Goal: Task Accomplishment & Management: Use online tool/utility

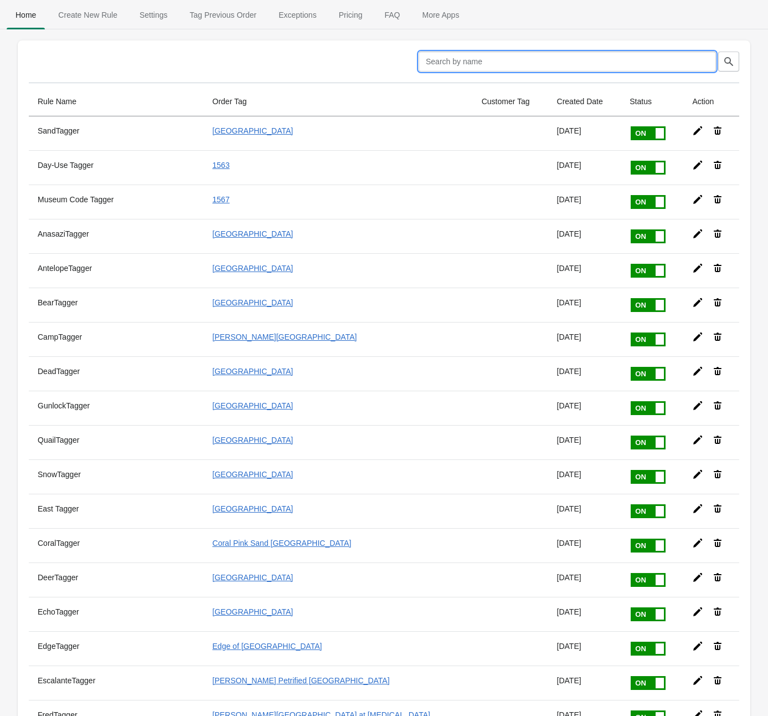
click at [581, 64] on input "text" at bounding box center [567, 62] width 297 height 20
click at [274, 49] on div "Clear" at bounding box center [379, 57] width 719 height 29
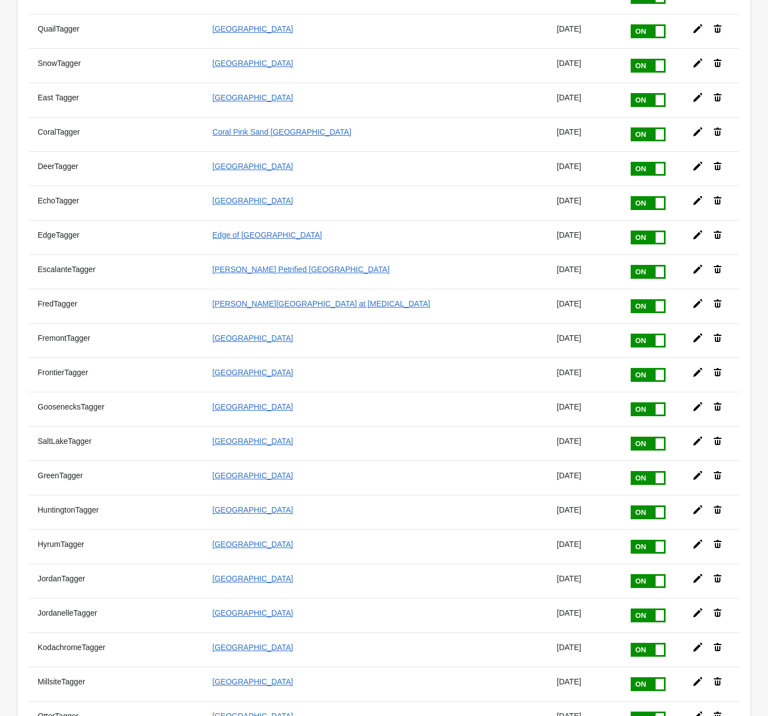
scroll to position [422, 0]
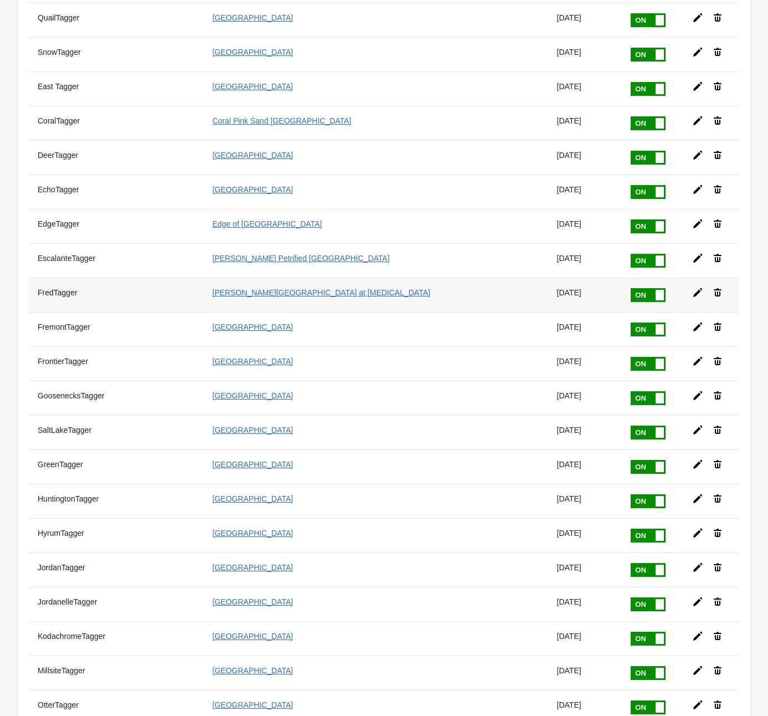
click at [685, 278] on div at bounding box center [706, 288] width 47 height 20
click at [696, 287] on icon at bounding box center [697, 292] width 11 height 11
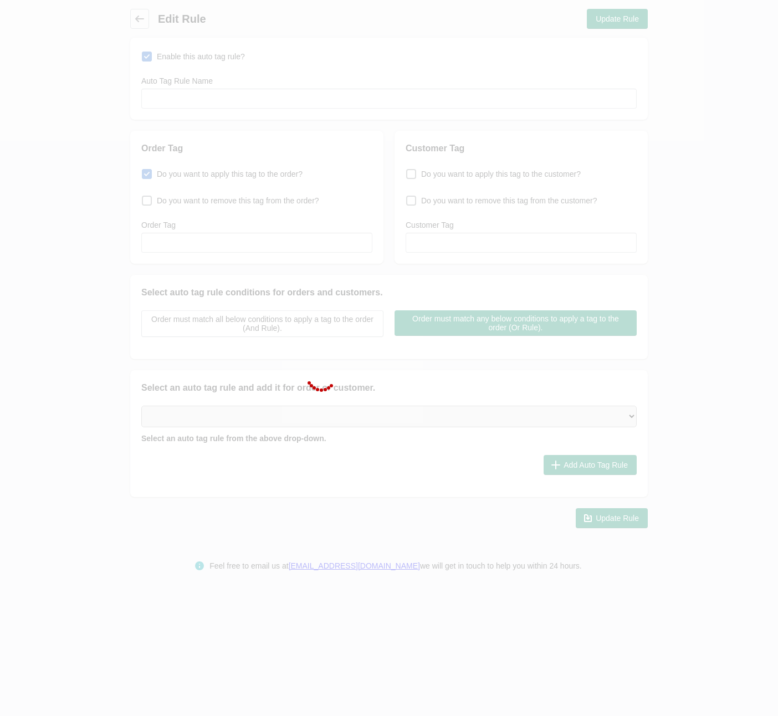
type input "FredTagger"
checkbox input "true"
type input "[PERSON_NAME][GEOGRAPHIC_DATA] at [MEDICAL_DATA]"
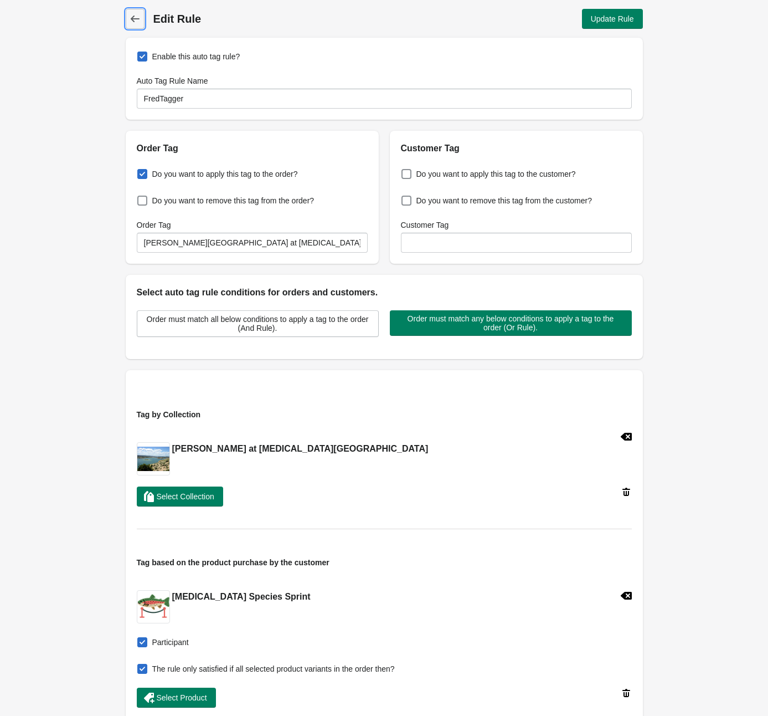
click at [137, 13] on icon at bounding box center [135, 18] width 11 height 11
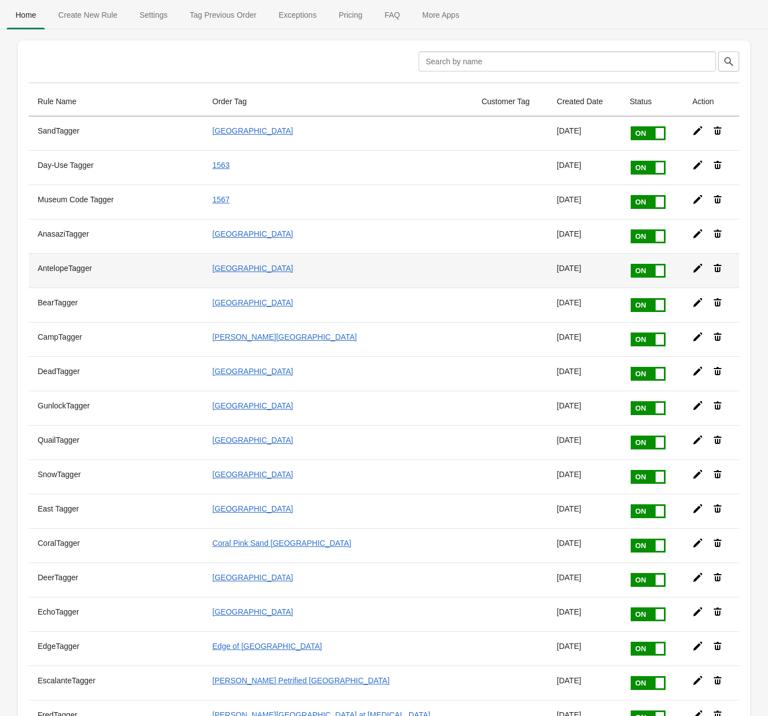
click at [692, 265] on icon at bounding box center [697, 268] width 11 height 11
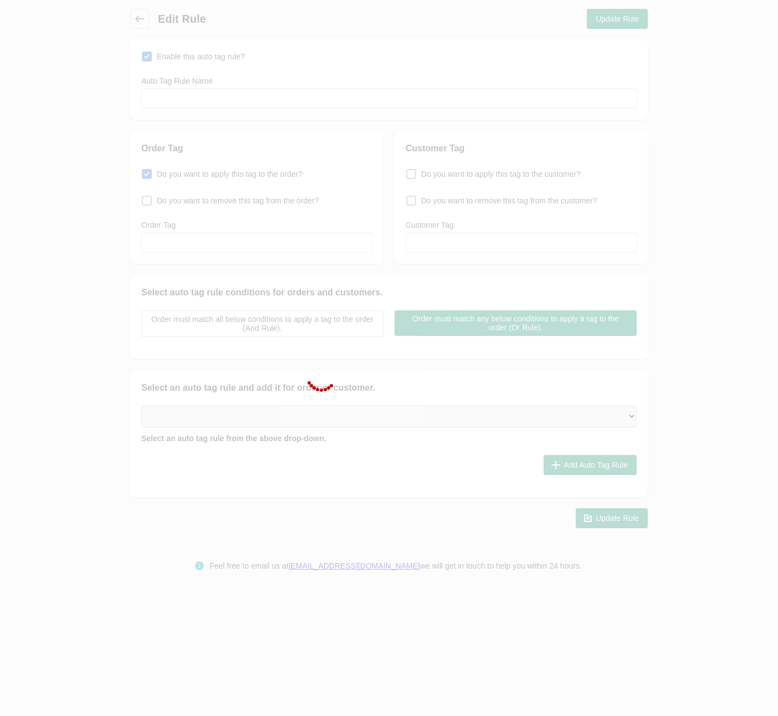
type input "AntelopeTagger"
checkbox input "true"
type input "[GEOGRAPHIC_DATA]"
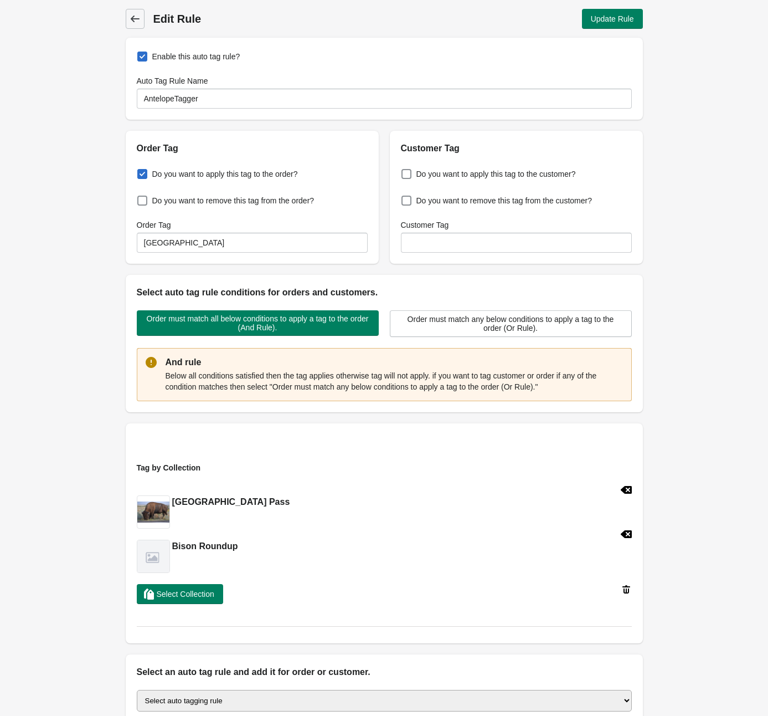
click at [138, 19] on icon at bounding box center [134, 19] width 9 height 7
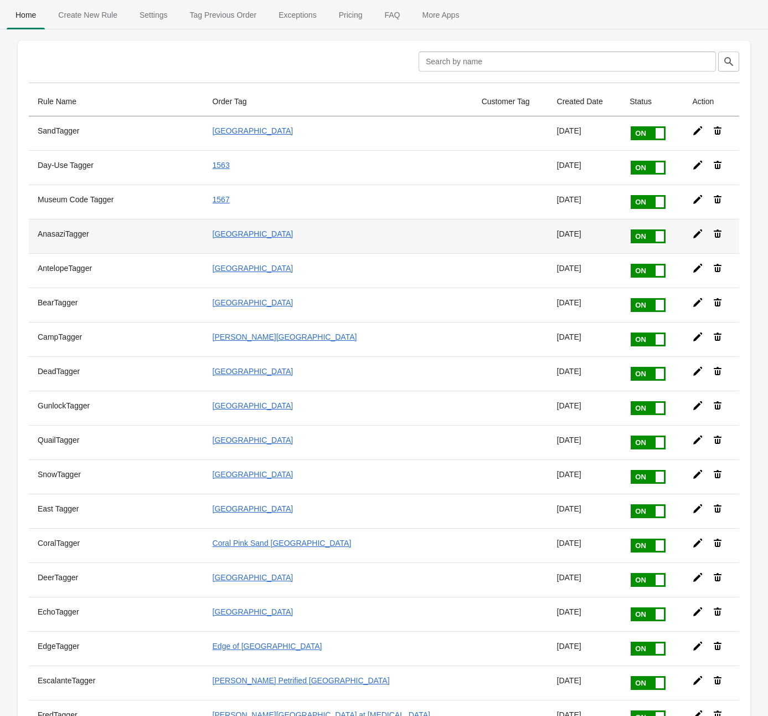
click at [692, 231] on icon at bounding box center [697, 233] width 11 height 11
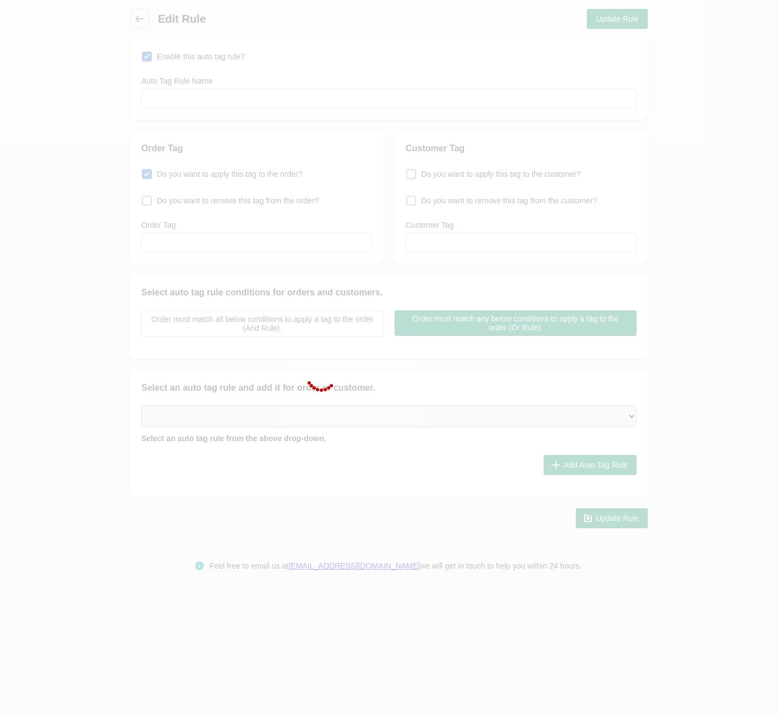
type input "AnasaziTagger"
checkbox input "true"
type input "[GEOGRAPHIC_DATA]"
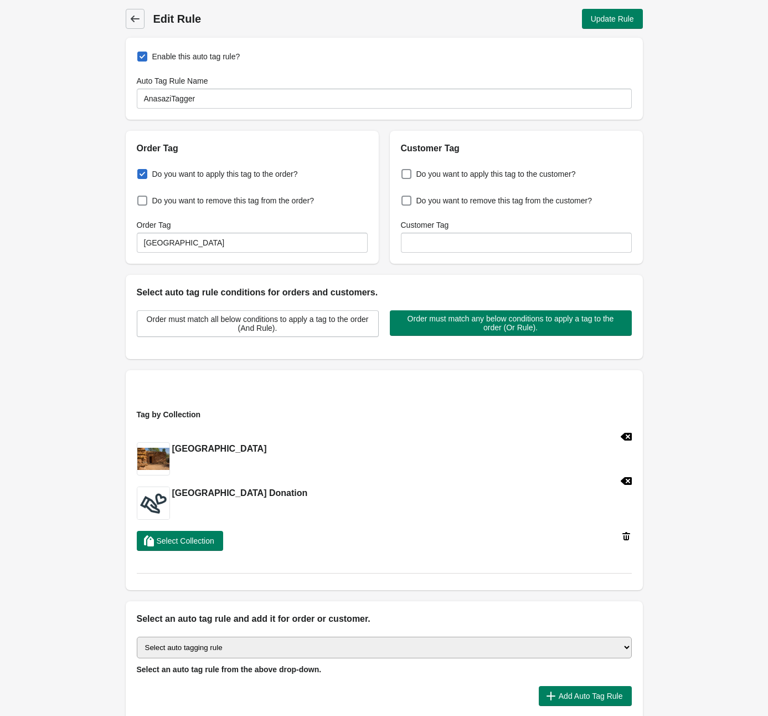
click at [132, 24] on icon at bounding box center [135, 18] width 11 height 11
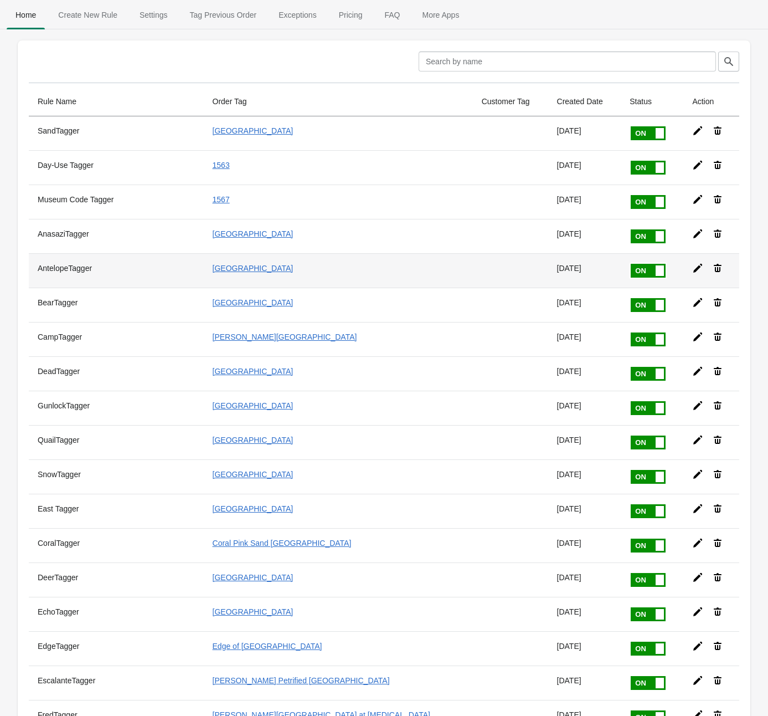
click at [692, 265] on icon at bounding box center [697, 268] width 11 height 11
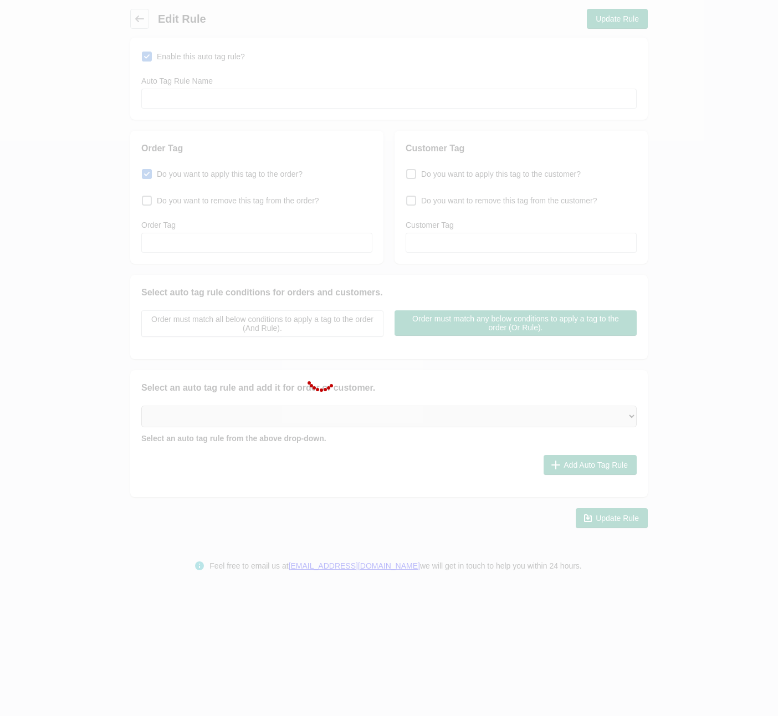
type input "AntelopeTagger"
checkbox input "true"
type input "[GEOGRAPHIC_DATA]"
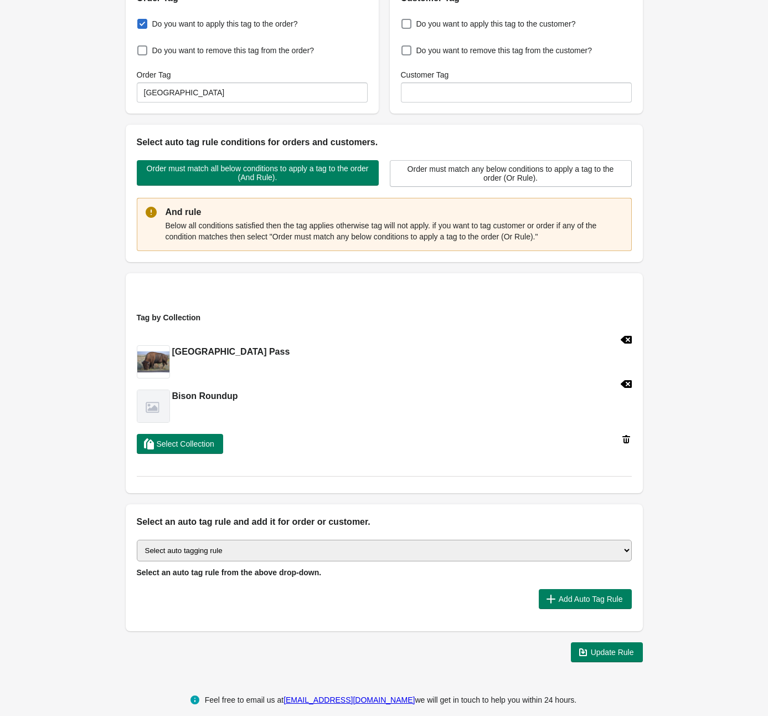
scroll to position [163, 0]
